Goal: Check status: Check status

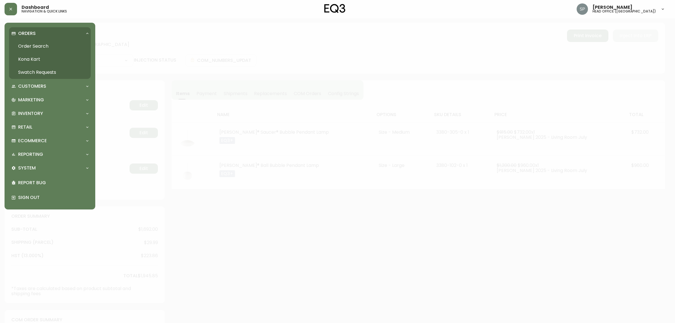
select select "PROCESSING"
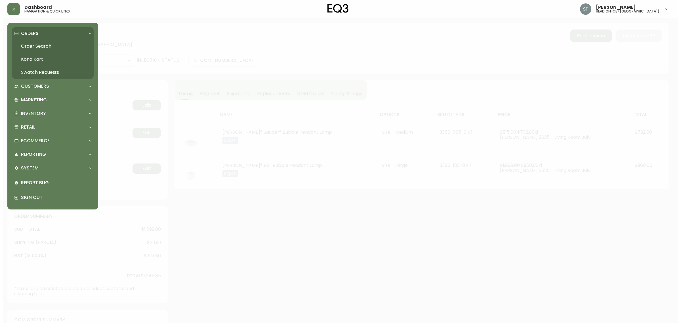
scroll to position [135, 0]
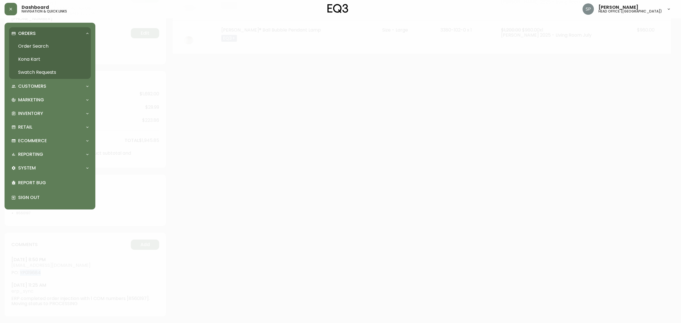
click at [33, 43] on link "Order Search" at bounding box center [50, 46] width 82 height 13
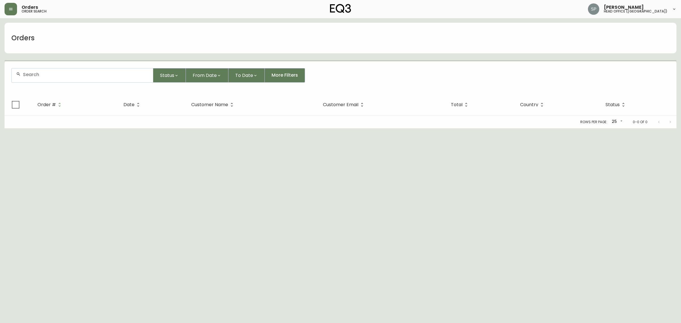
click at [88, 74] on input "text" at bounding box center [85, 74] width 125 height 5
paste input "4134682"
type input "4134682"
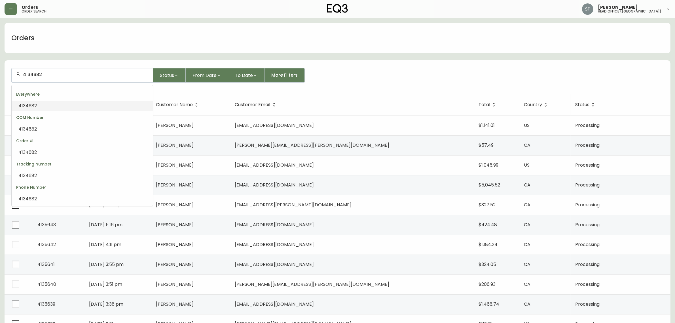
click at [82, 104] on li "4134682" at bounding box center [82, 106] width 141 height 10
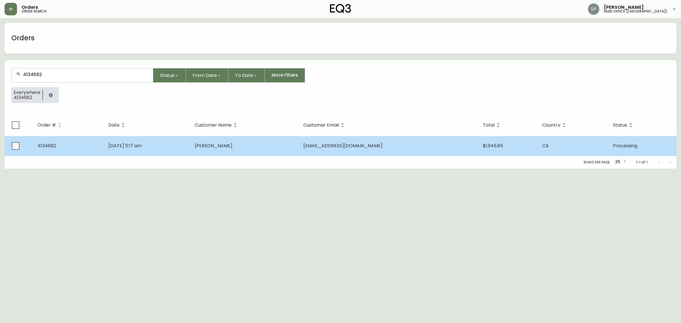
click at [154, 150] on td "[DATE] 11:17 am" at bounding box center [147, 146] width 86 height 20
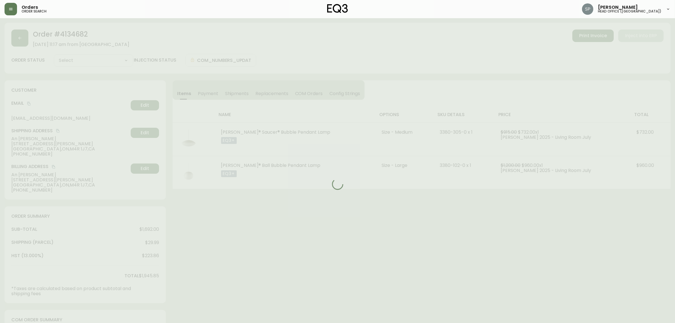
type input "Processing"
select select "PROCESSING"
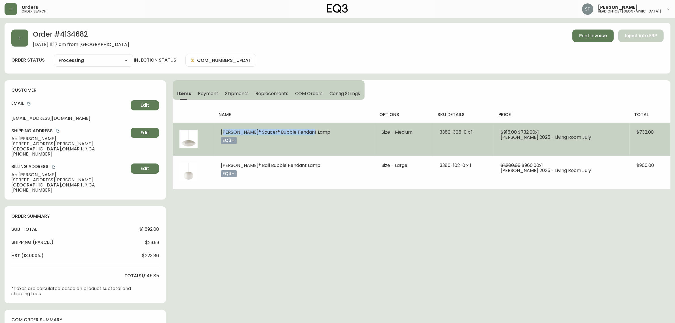
drag, startPoint x: 277, startPoint y: 133, endPoint x: 220, endPoint y: 134, distance: 57.6
click at [220, 134] on td "[PERSON_NAME]® Saucer® Bubble Pendant Lamp eq3+" at bounding box center [294, 139] width 161 height 33
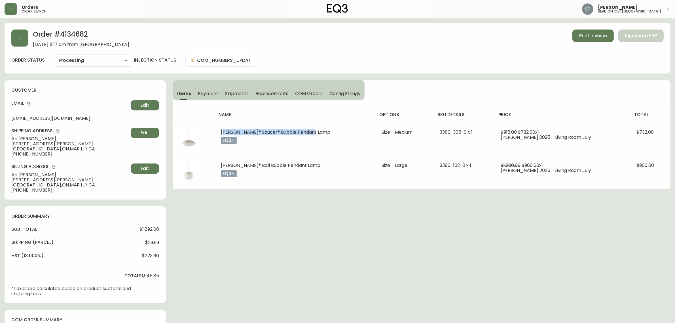
copy span "[PERSON_NAME]® Saucer® Bubble Pendant Lamp"
click at [20, 36] on icon "button" at bounding box center [20, 38] width 5 height 5
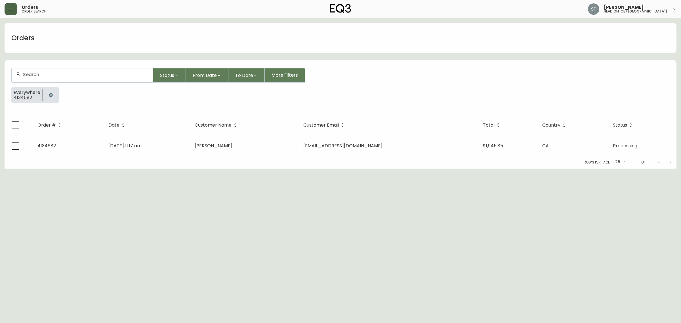
click at [11, 14] on button "button" at bounding box center [11, 9] width 12 height 12
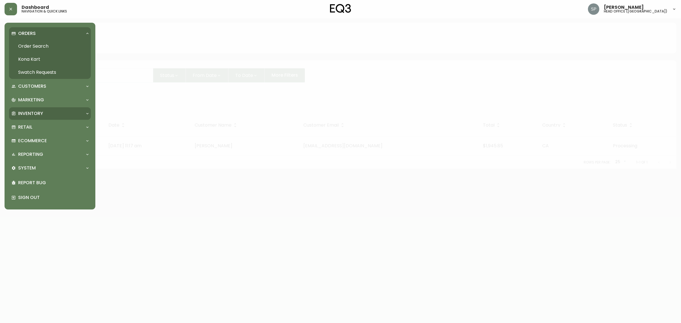
click at [40, 110] on p "Inventory" at bounding box center [30, 113] width 25 height 6
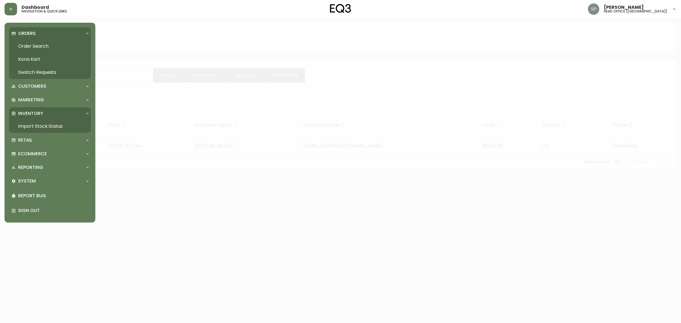
click at [48, 126] on link "Import Stock Status" at bounding box center [50, 126] width 82 height 13
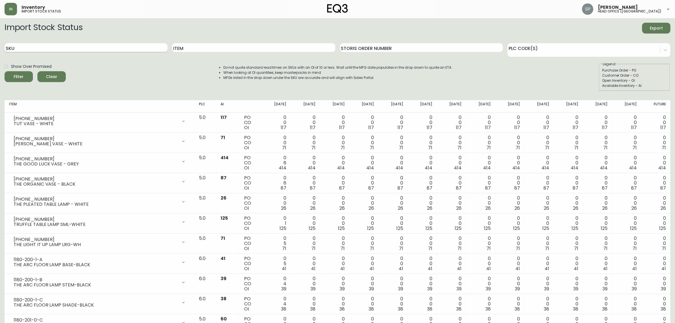
click at [151, 50] on input "SKU" at bounding box center [86, 47] width 163 height 9
paste input "[PHONE_NUMBER]"
click at [5, 71] on button "Filter" at bounding box center [19, 76] width 28 height 11
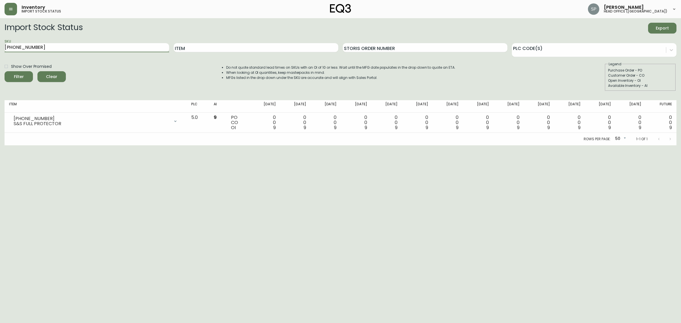
drag, startPoint x: 51, startPoint y: 47, endPoint x: 0, endPoint y: 49, distance: 51.4
click at [0, 48] on main "Import Stock Status Export SKU [PHONE_NUMBER] Item Storis Order Number PLC Code…" at bounding box center [340, 81] width 681 height 127
paste input "3"
click at [5, 71] on button "Filter" at bounding box center [19, 76] width 28 height 11
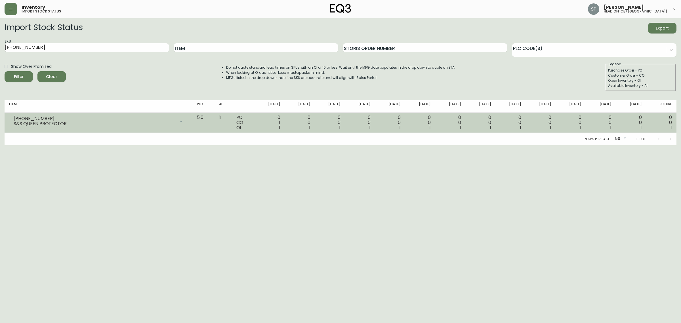
click at [187, 119] on div at bounding box center [180, 120] width 11 height 11
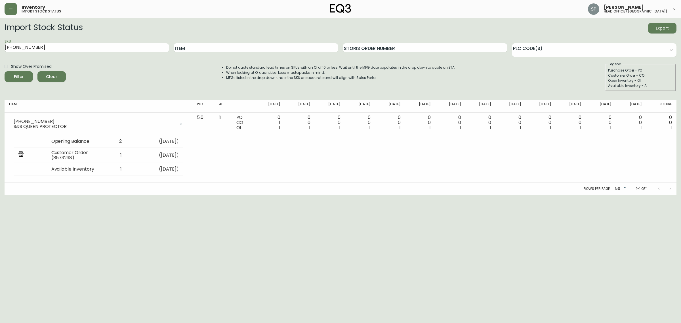
drag, startPoint x: 64, startPoint y: 45, endPoint x: 0, endPoint y: 45, distance: 64.1
click at [0, 45] on main "Import Stock Status Export SKU [PHONE_NUMBER] Item Storis Order Number PLC Code…" at bounding box center [340, 106] width 681 height 177
paste input "4"
type input "[PHONE_NUMBER]"
click at [5, 71] on button "Filter" at bounding box center [19, 76] width 28 height 11
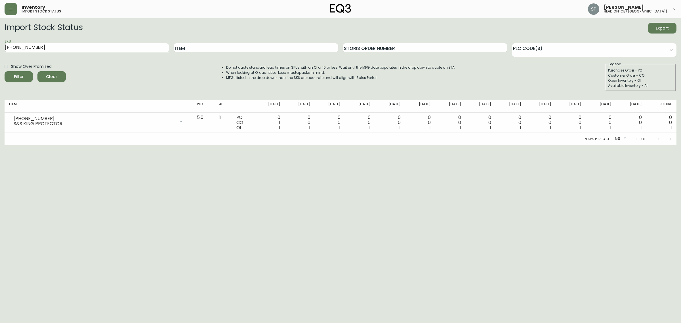
click at [342, 145] on html "Inventory import stock status [PERSON_NAME] head office ([GEOGRAPHIC_DATA]) Imp…" at bounding box center [340, 72] width 681 height 145
click at [9, 6] on button "button" at bounding box center [11, 9] width 12 height 12
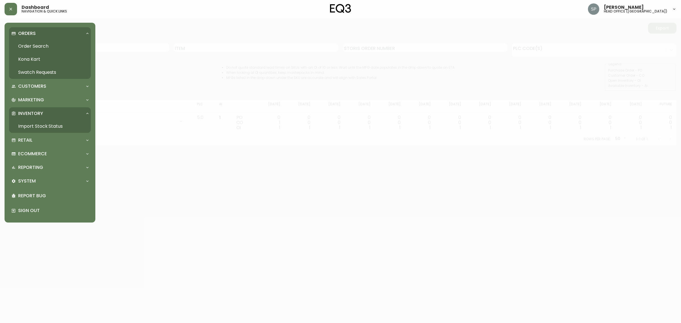
click at [36, 58] on link "Kona Kart" at bounding box center [50, 59] width 82 height 13
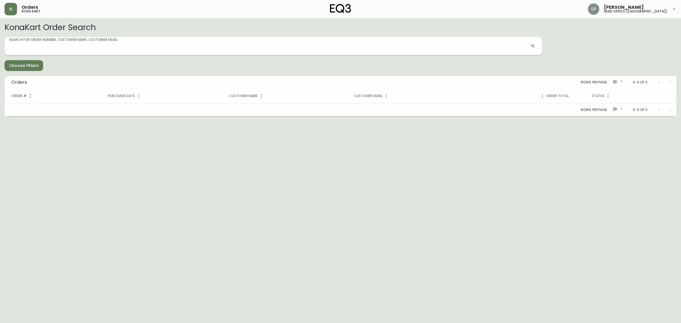
click at [38, 45] on input "Search for Order Number, Customer Name, Customer Email" at bounding box center [269, 45] width 521 height 9
type input "1386598604140"
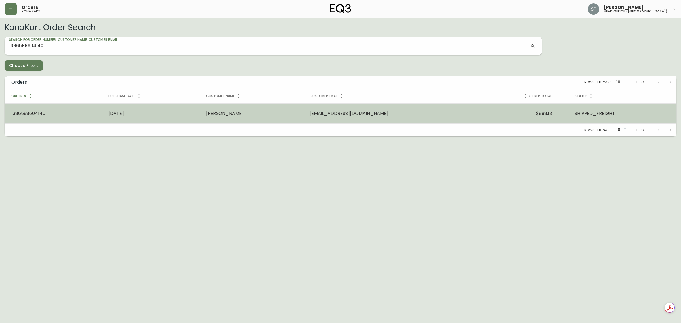
click at [160, 117] on td "[DATE]" at bounding box center [151, 113] width 98 height 20
